Goal: Understand process/instructions

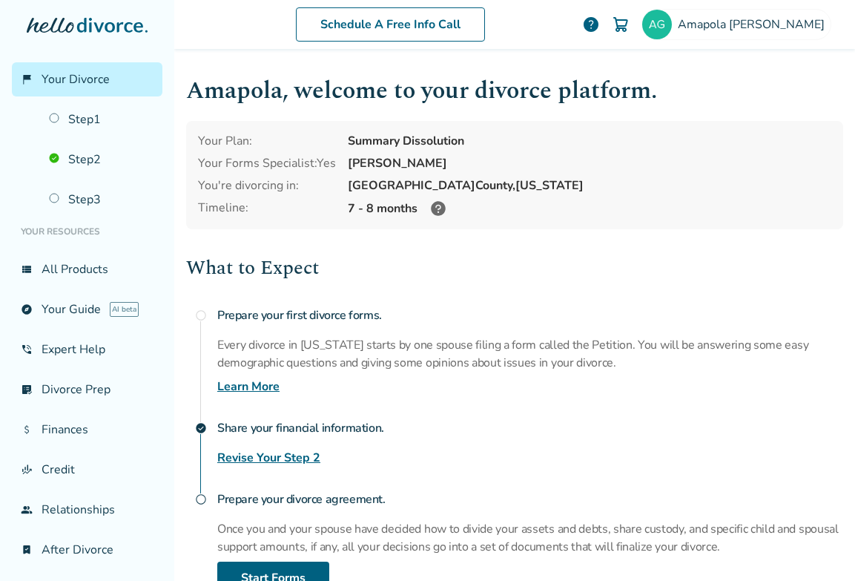
click at [444, 209] on icon at bounding box center [438, 208] width 15 height 15
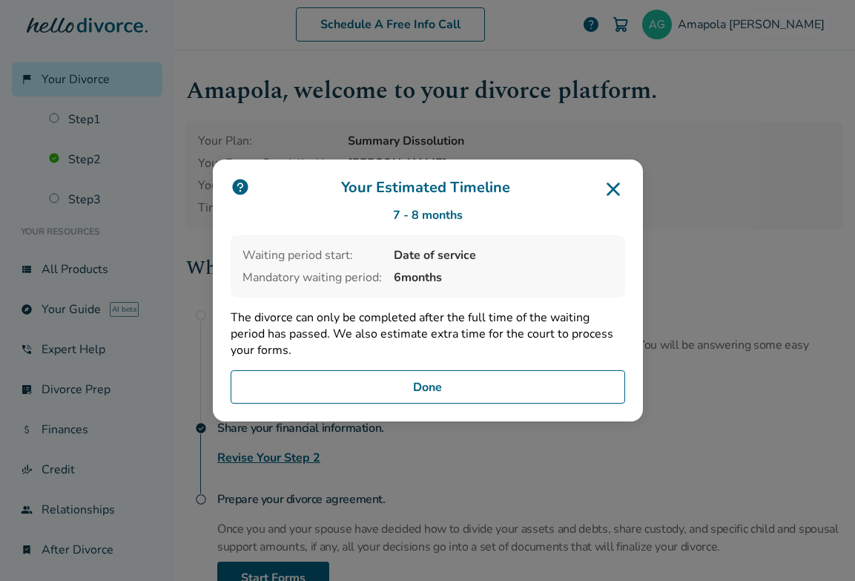
click at [616, 187] on icon at bounding box center [613, 188] width 13 height 13
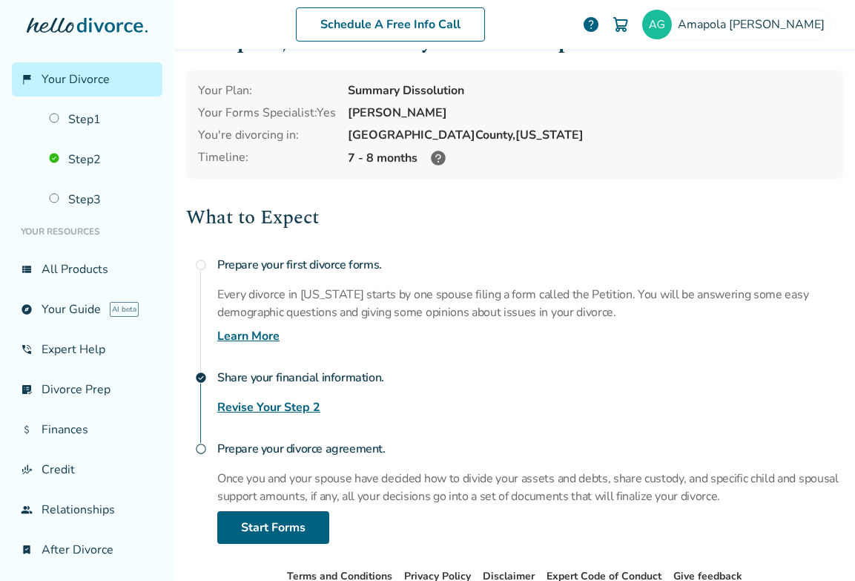
scroll to position [139, 0]
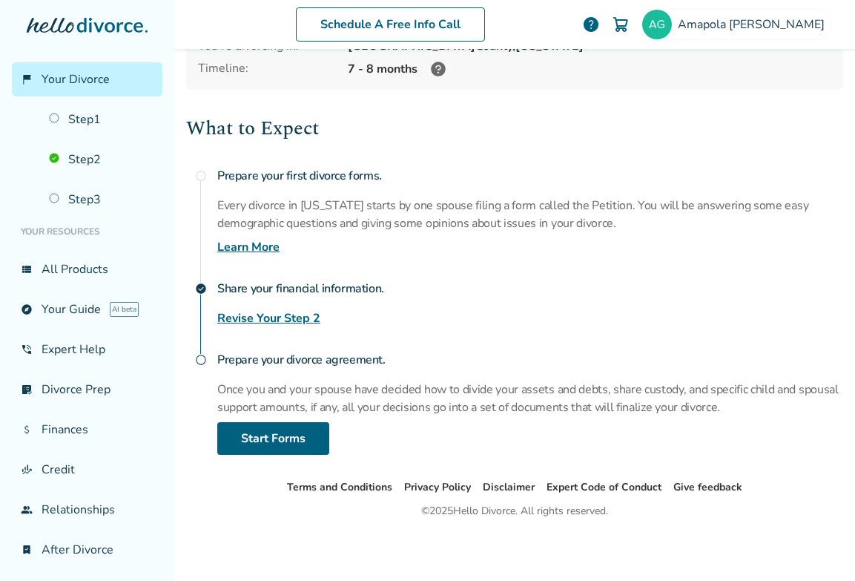
click at [60, 82] on span "Your Divorce" at bounding box center [76, 79] width 68 height 16
click at [101, 172] on link "Step 2" at bounding box center [101, 159] width 122 height 34
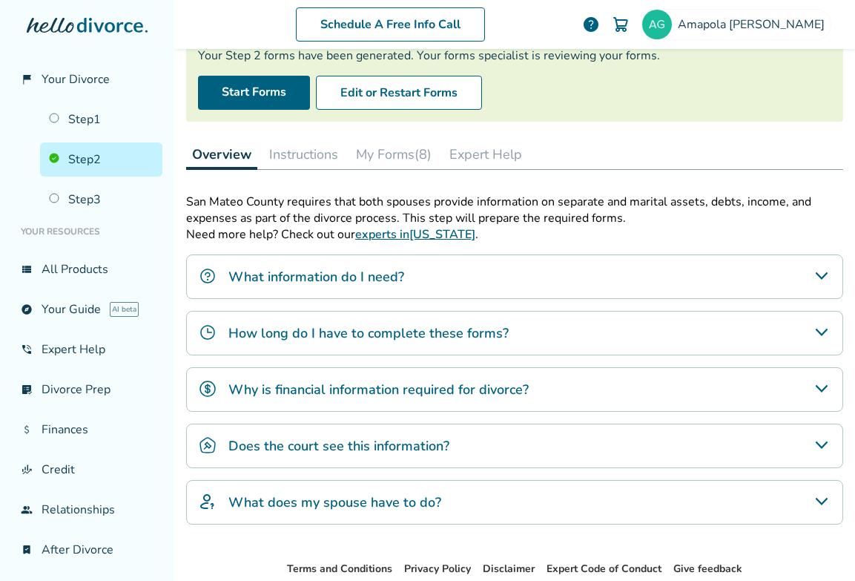
scroll to position [221, 0]
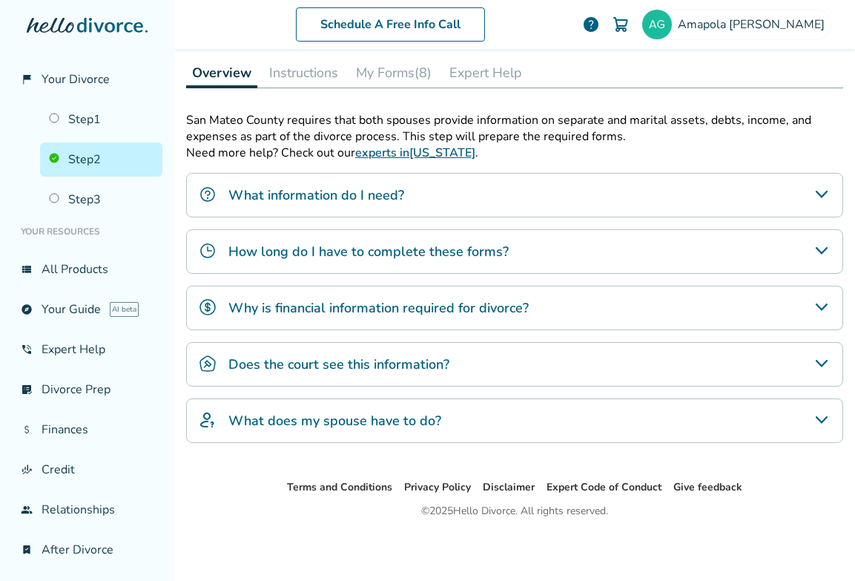
click at [270, 373] on div "Does the court see this information?" at bounding box center [514, 364] width 657 height 45
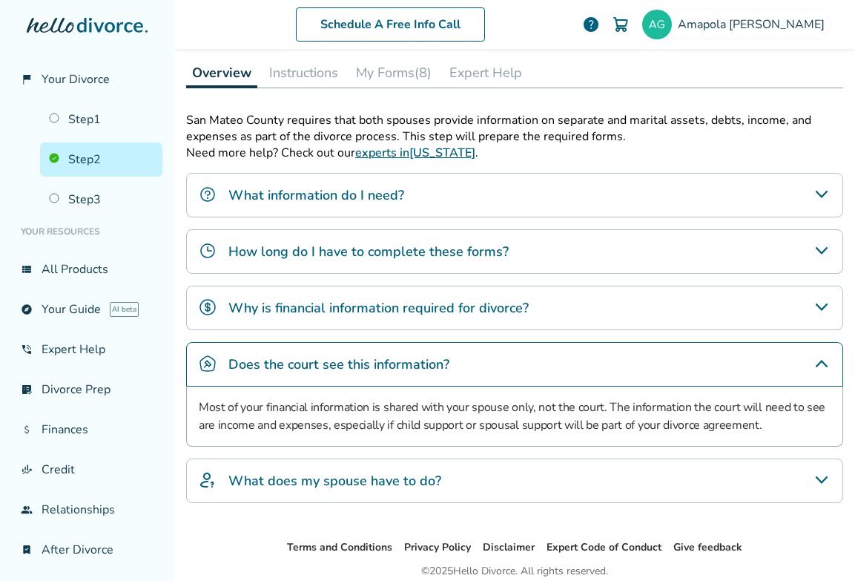
click at [270, 373] on div "Does the court see this information?" at bounding box center [514, 364] width 657 height 45
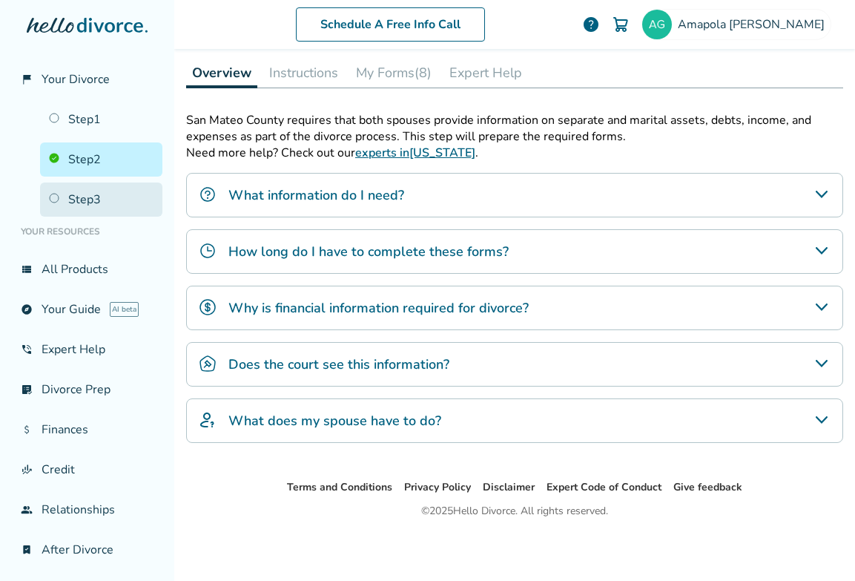
click at [82, 185] on link "Step 3" at bounding box center [101, 199] width 122 height 34
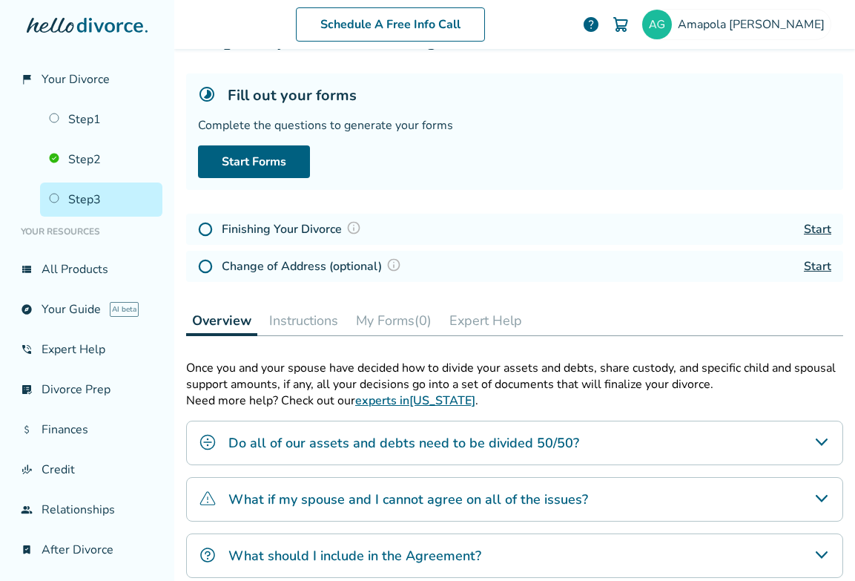
scroll to position [73, 0]
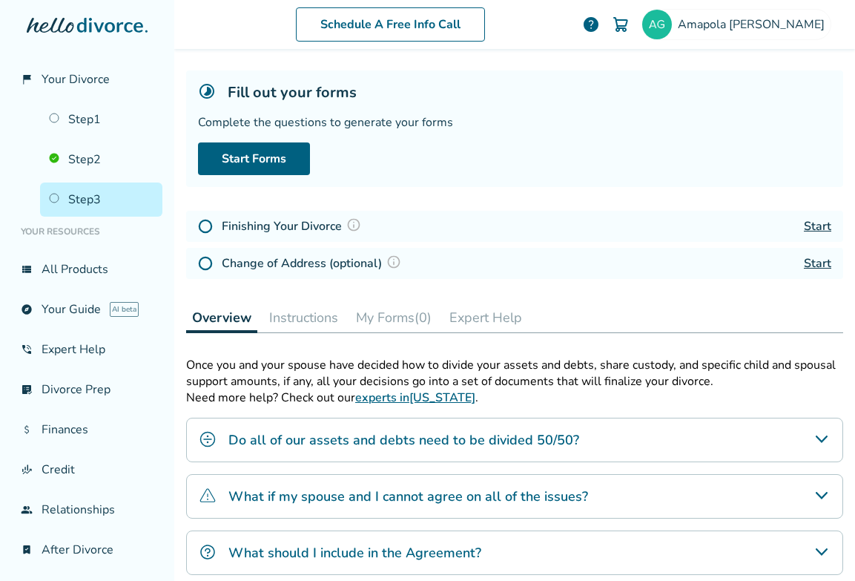
click at [349, 223] on img at bounding box center [353, 224] width 15 height 15
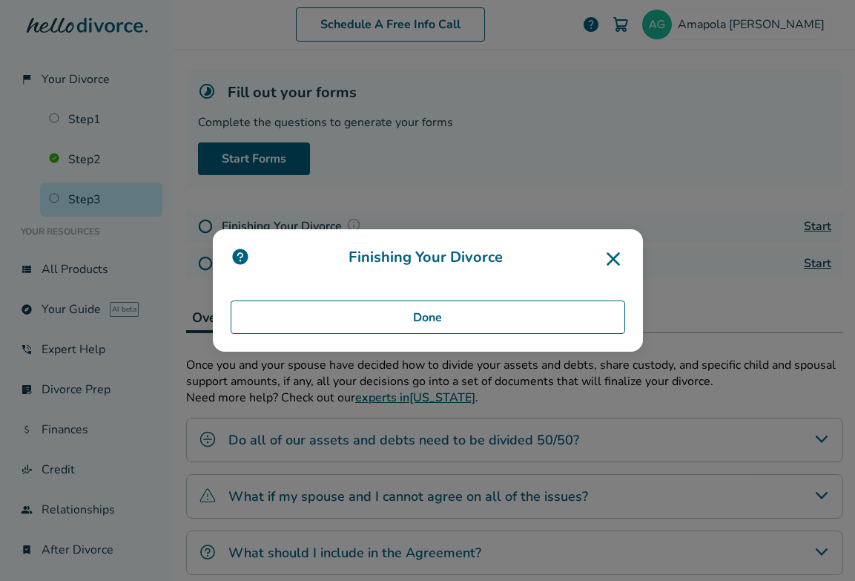
click at [595, 248] on h3 "Finishing Your Divorce" at bounding box center [428, 259] width 395 height 24
click at [612, 251] on icon at bounding box center [614, 259] width 24 height 24
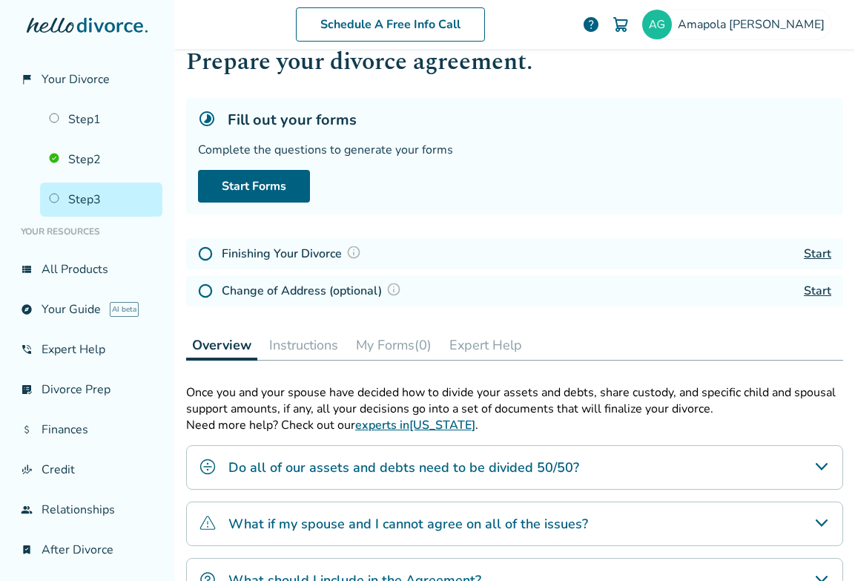
scroll to position [0, 0]
